Goal: Task Accomplishment & Management: Use online tool/utility

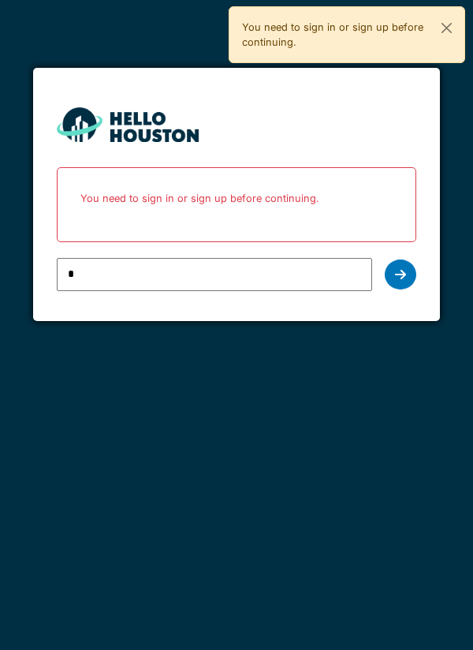
type input "**********"
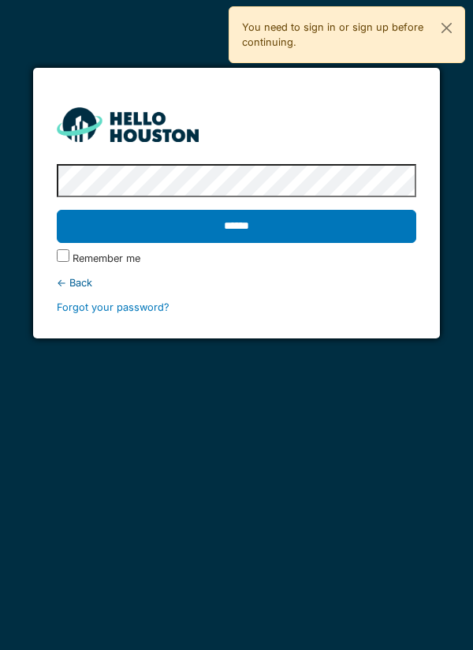
click at [263, 216] on input "******" at bounding box center [237, 226] width 360 height 33
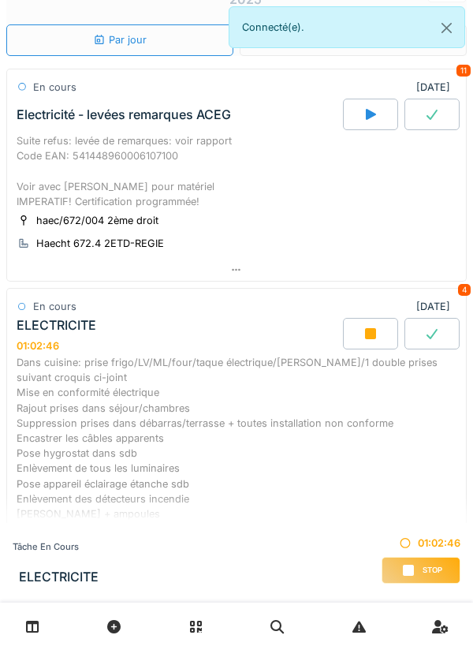
scroll to position [219, 0]
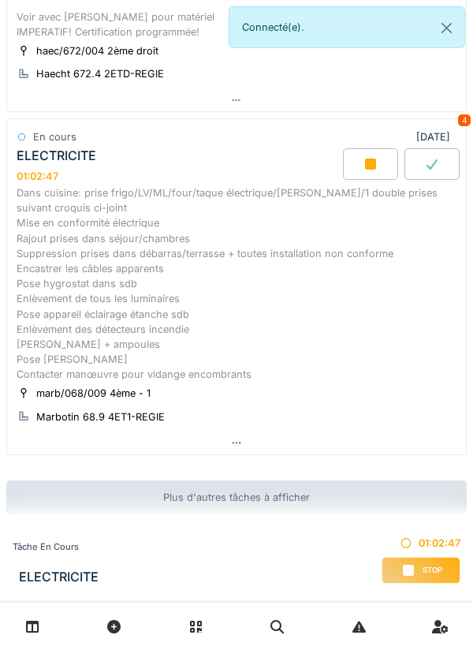
click at [177, 333] on div "Dans cuisine: prise frigo/LV/ML/four/taque électrique/[PERSON_NAME]/1 double pr…" at bounding box center [237, 283] width 440 height 196
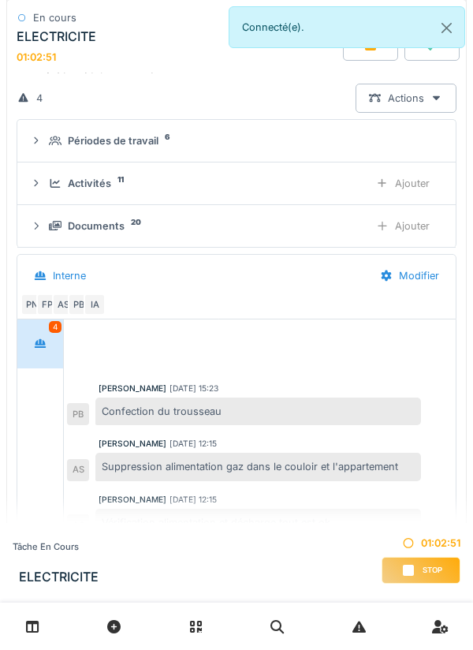
scroll to position [576, 0]
click at [180, 222] on div "Documents 20" at bounding box center [202, 225] width 307 height 15
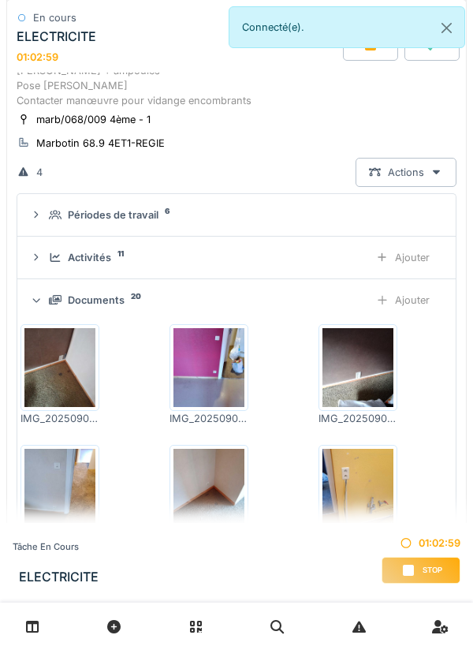
scroll to position [485, 0]
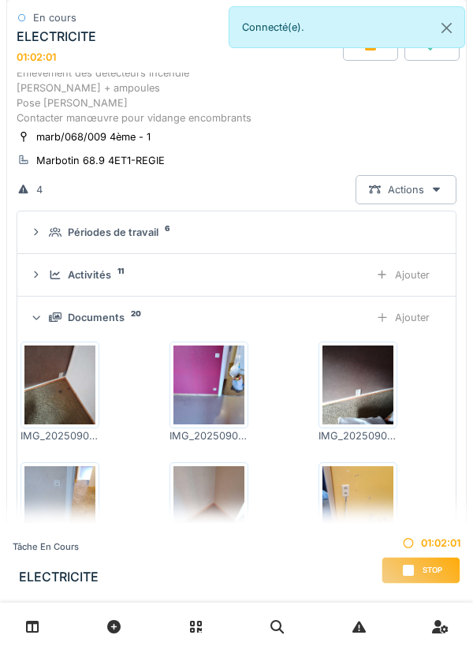
click at [125, 317] on div "Documents 20" at bounding box center [202, 317] width 307 height 15
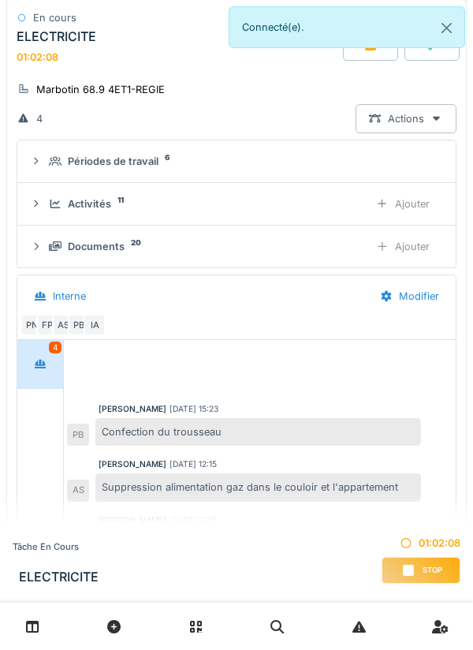
scroll to position [560, 0]
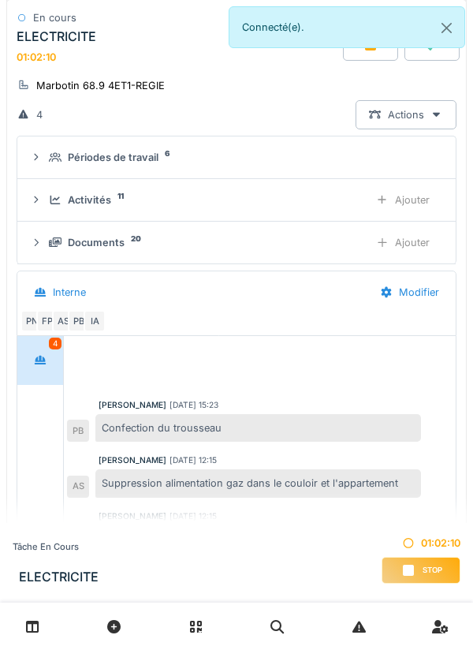
click at [173, 244] on div "Documents 20" at bounding box center [202, 242] width 307 height 15
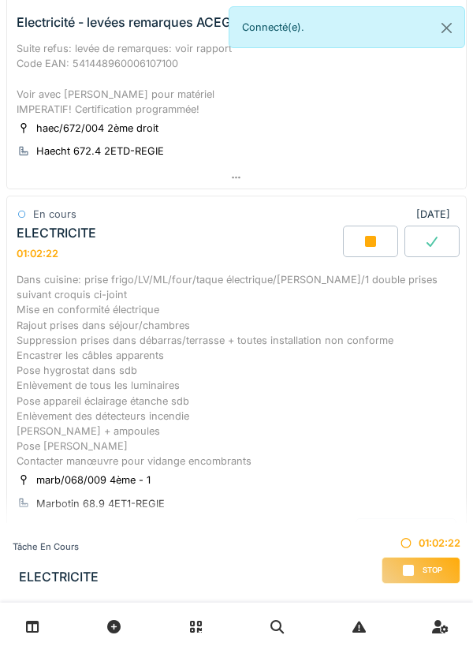
scroll to position [145, 0]
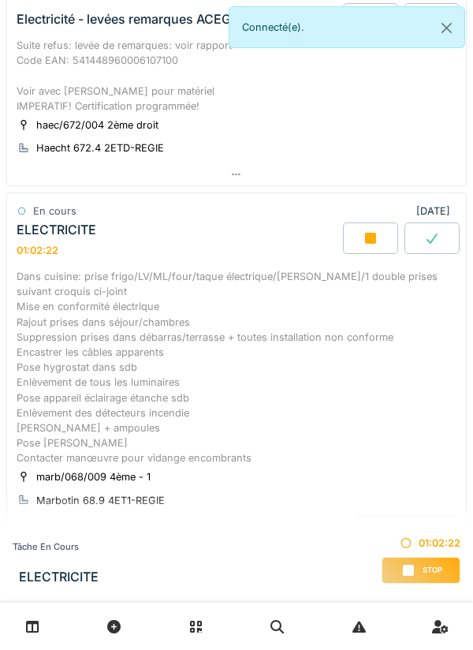
click at [213, 377] on div "Dans cuisine: prise frigo/LV/ML/four/taque électrique/[PERSON_NAME]/1 double pr…" at bounding box center [237, 367] width 440 height 196
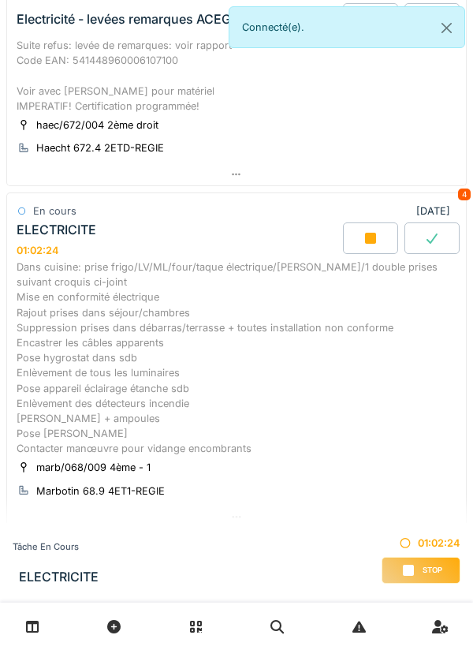
click at [156, 345] on div "Dans cuisine: prise frigo/LV/ML/four/taque électrique/[PERSON_NAME]/1 double pr…" at bounding box center [237, 357] width 440 height 196
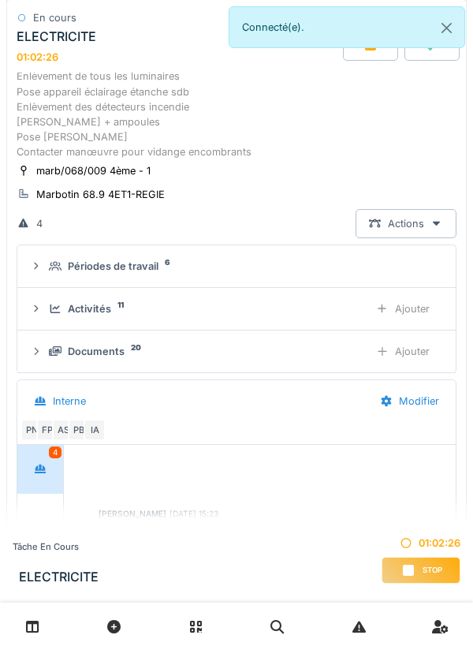
scroll to position [459, 0]
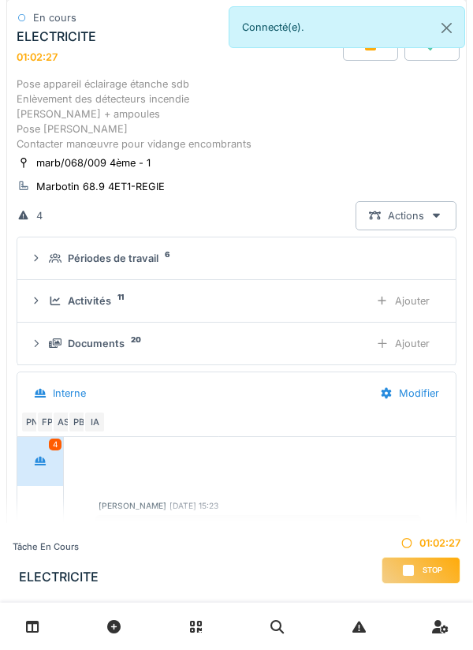
click at [88, 333] on div "Documents 20 Ajouter" at bounding box center [236, 343] width 413 height 29
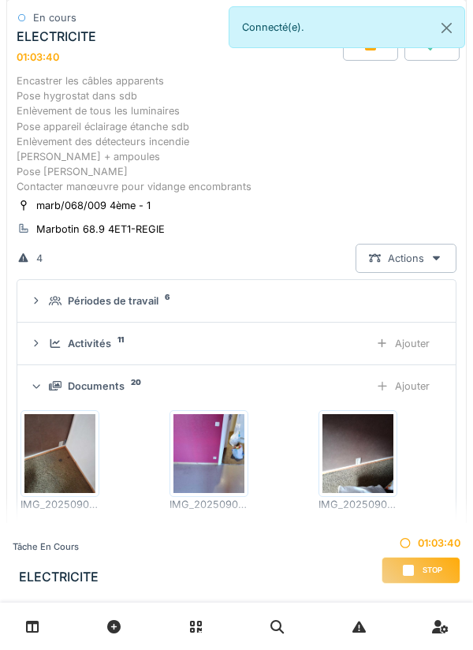
scroll to position [423, 0]
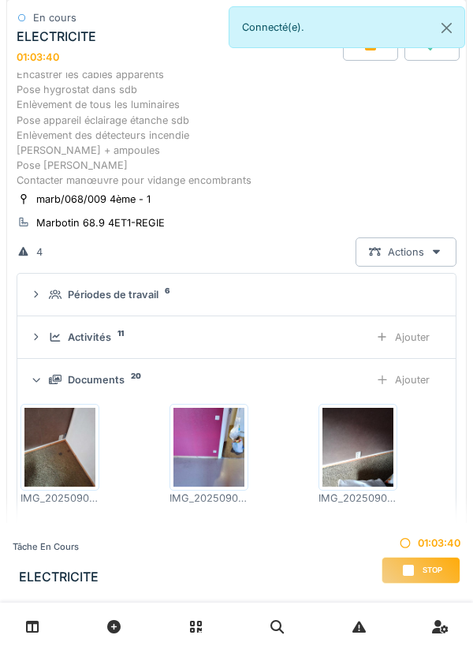
click at [110, 330] on div "Activités" at bounding box center [89, 337] width 43 height 15
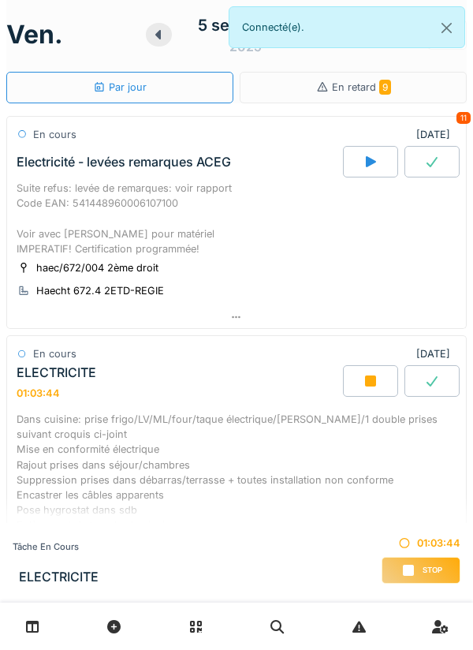
scroll to position [0, 0]
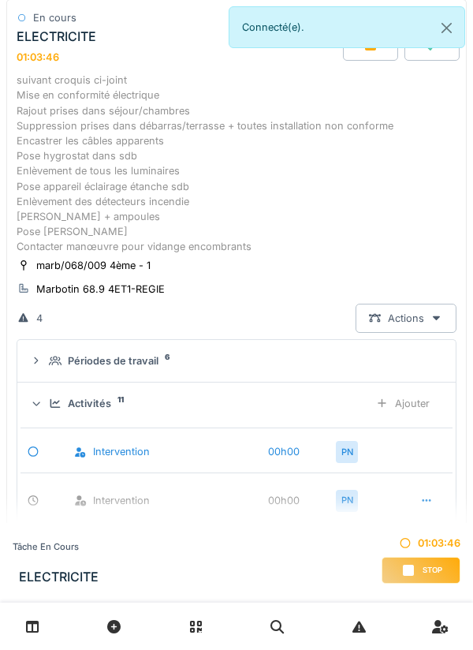
click at [77, 235] on div "Dans cuisine: prise frigo/LV/ML/four/taque électrique/hotte/1 double prises sui…" at bounding box center [237, 156] width 440 height 196
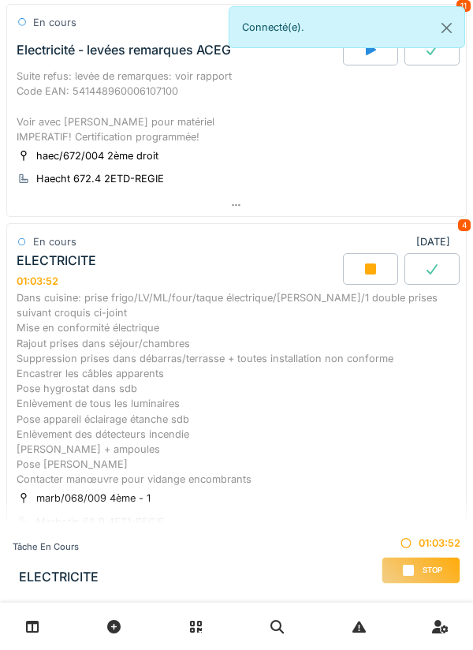
scroll to position [219, 0]
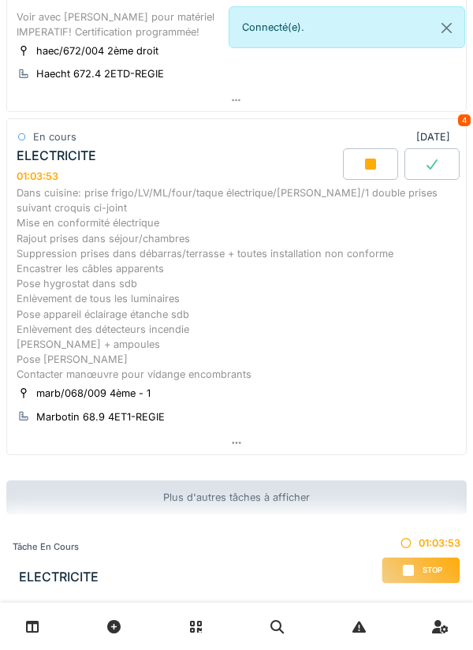
click at [186, 294] on div "Dans cuisine: prise frigo/LV/ML/four/taque électrique/hotte/1 double prises sui…" at bounding box center [237, 283] width 440 height 196
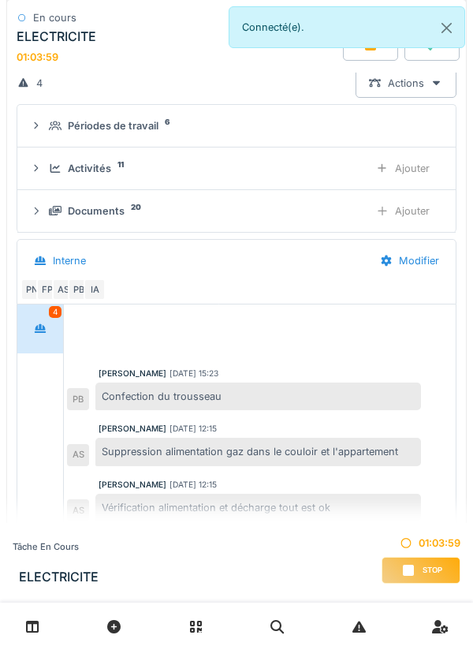
scroll to position [590, 0]
click at [144, 210] on div "Documents 20" at bounding box center [202, 211] width 307 height 15
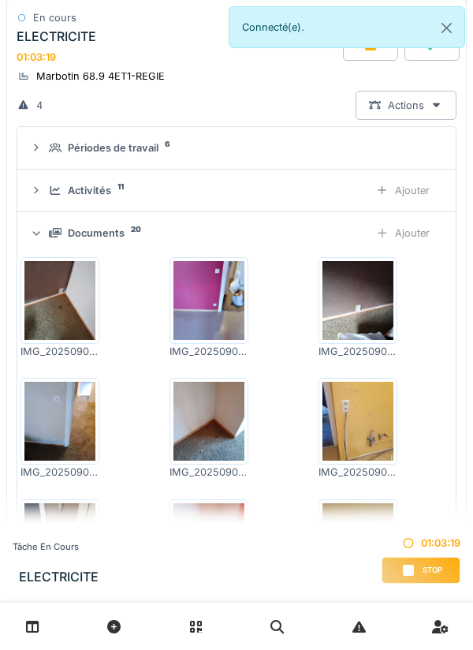
scroll to position [569, 0]
click at [215, 150] on div "Périodes de travail 6" at bounding box center [243, 147] width 388 height 15
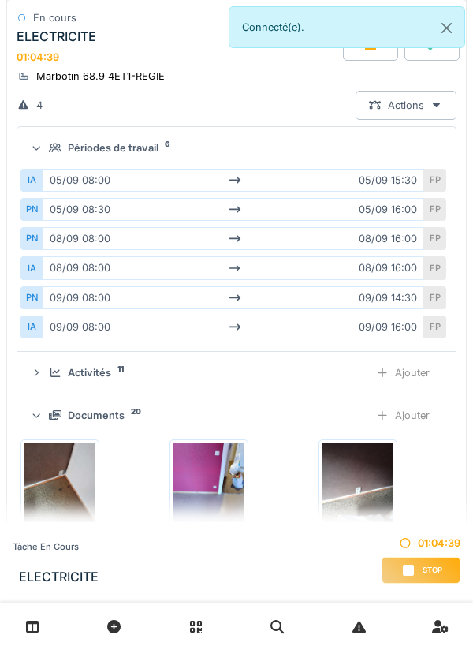
click at [225, 143] on div "Périodes de travail 6" at bounding box center [243, 147] width 388 height 15
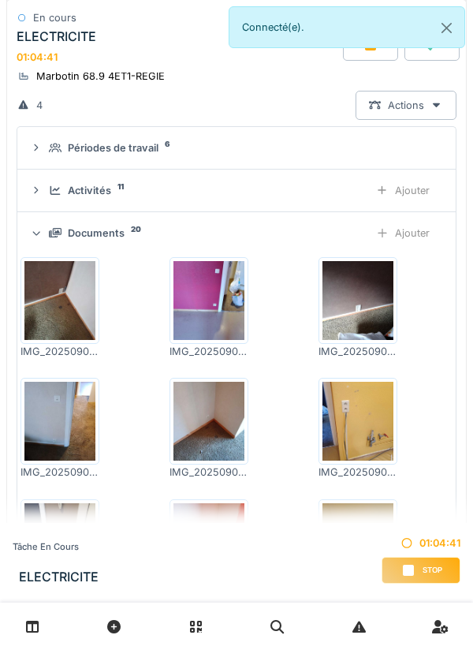
click at [162, 229] on div "Documents 20" at bounding box center [202, 232] width 307 height 15
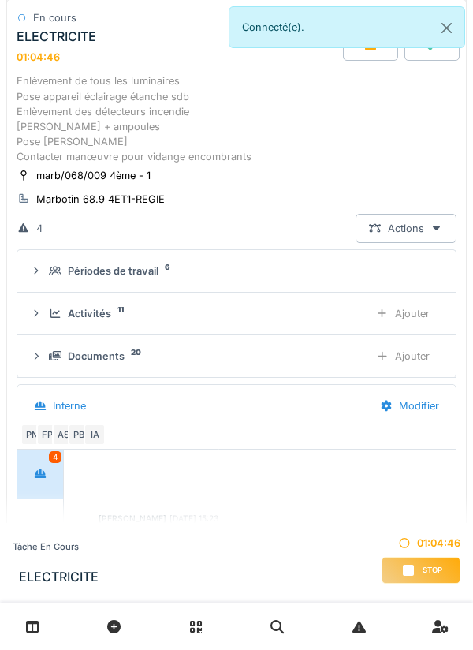
scroll to position [443, 0]
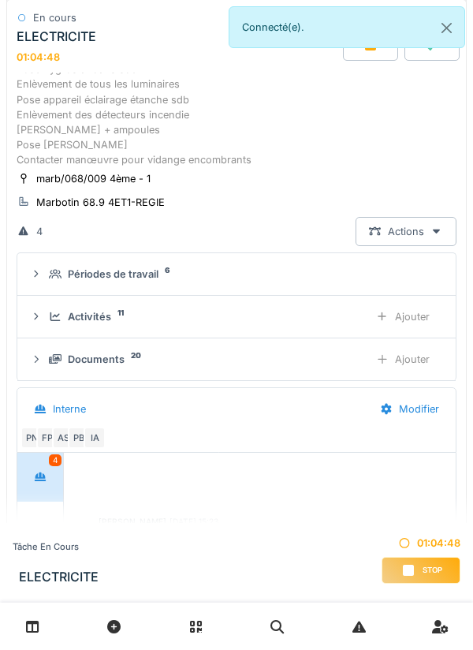
click at [132, 356] on sup "20" at bounding box center [136, 356] width 10 height 0
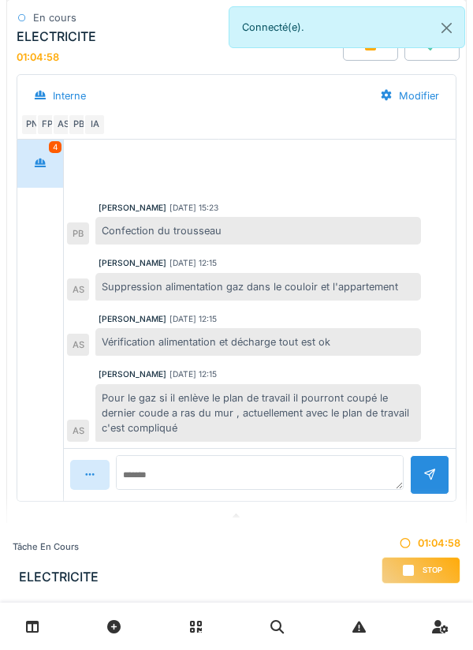
scroll to position [1675, 0]
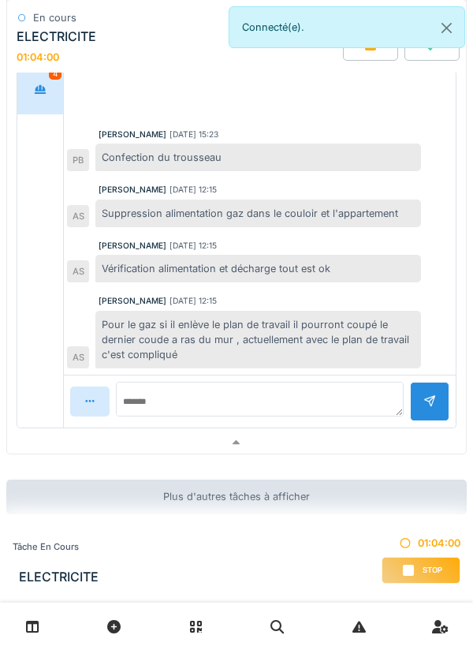
click at [260, 499] on div "Plus d'autres tâches à afficher" at bounding box center [236, 496] width 460 height 34
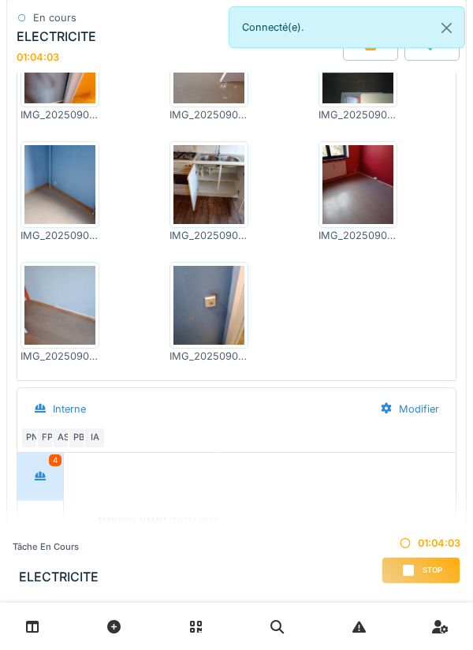
scroll to position [1285, 0]
